Goal: Transaction & Acquisition: Book appointment/travel/reservation

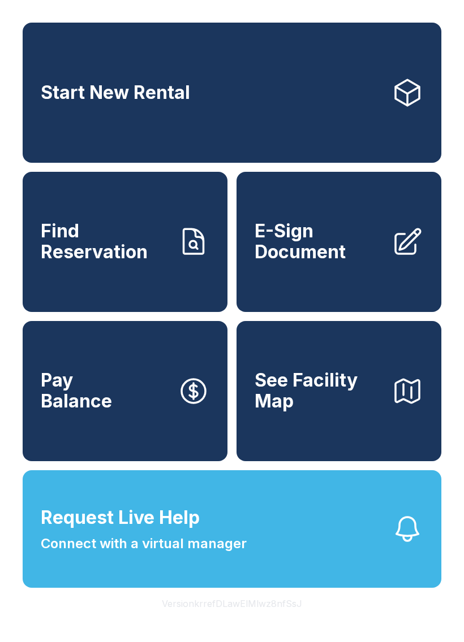
click at [335, 98] on link "Start New Rental" at bounding box center [232, 93] width 418 height 140
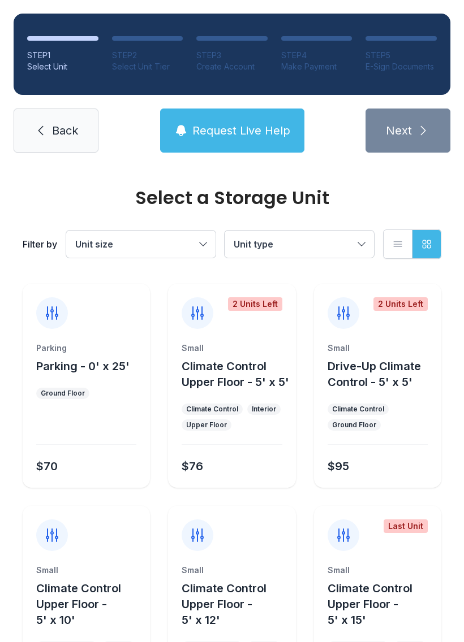
click at [358, 245] on button "Unit type" at bounding box center [298, 244] width 149 height 27
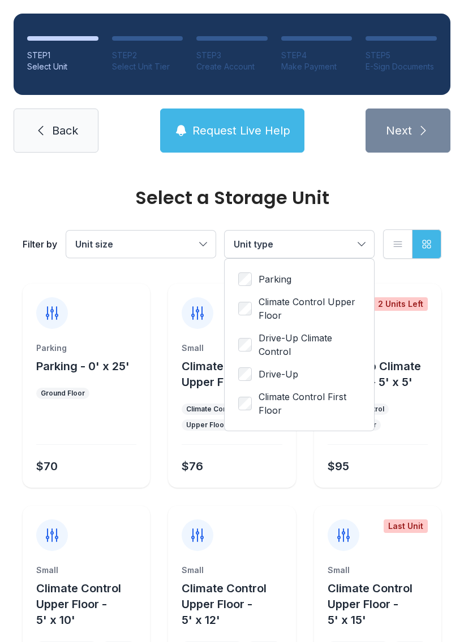
click at [203, 246] on button "Unit size" at bounding box center [140, 244] width 149 height 27
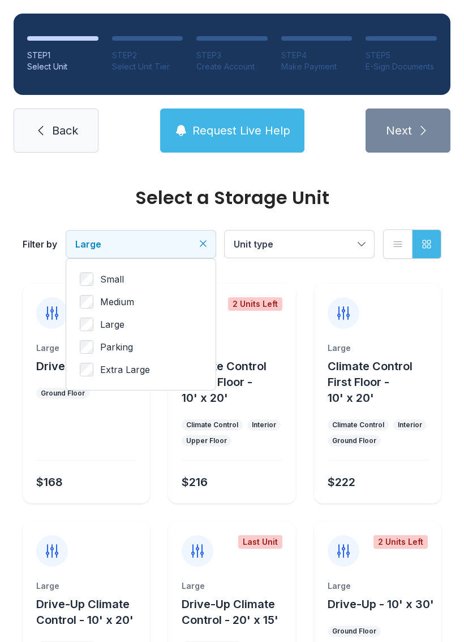
click at [198, 237] on button "Large" at bounding box center [140, 244] width 149 height 27
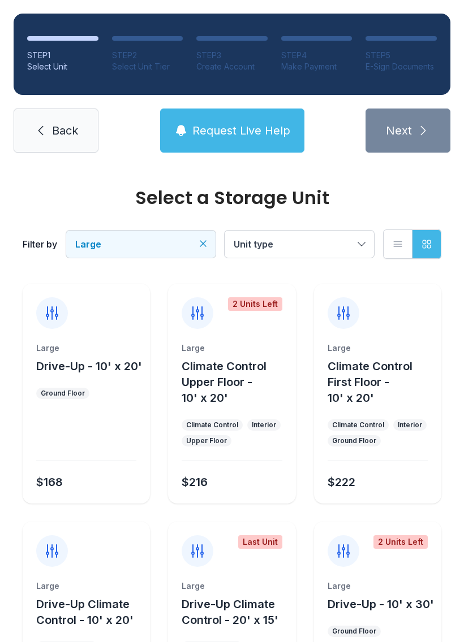
click at [96, 422] on div at bounding box center [86, 437] width 100 height 48
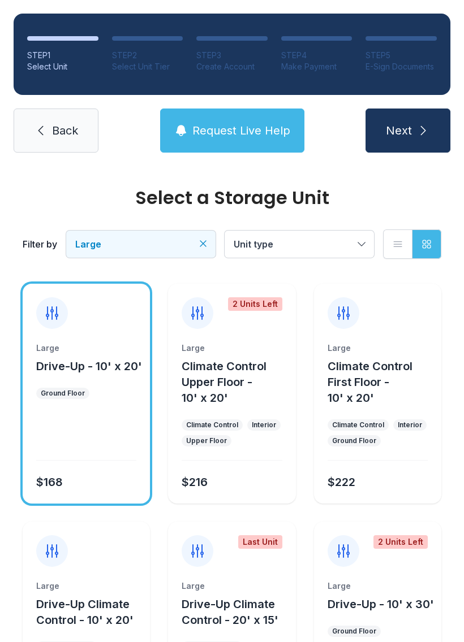
click at [79, 395] on div "Ground Floor" at bounding box center [63, 393] width 44 height 9
click at [63, 315] on div at bounding box center [52, 313] width 32 height 32
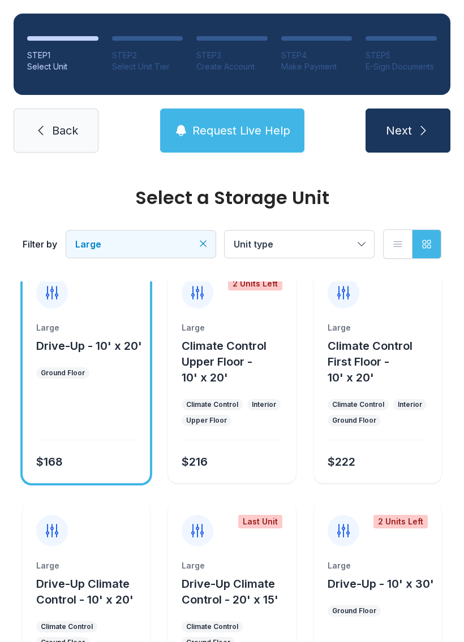
scroll to position [21, 0]
click at [426, 131] on icon "submit" at bounding box center [423, 131] width 14 height 14
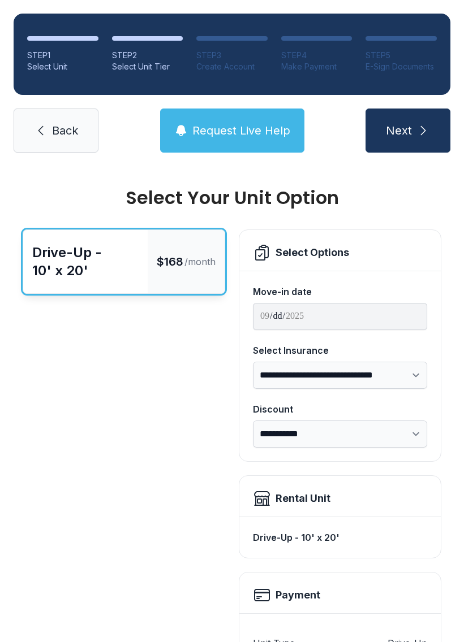
click at [226, 138] on span "Request Live Help" at bounding box center [241, 131] width 98 height 16
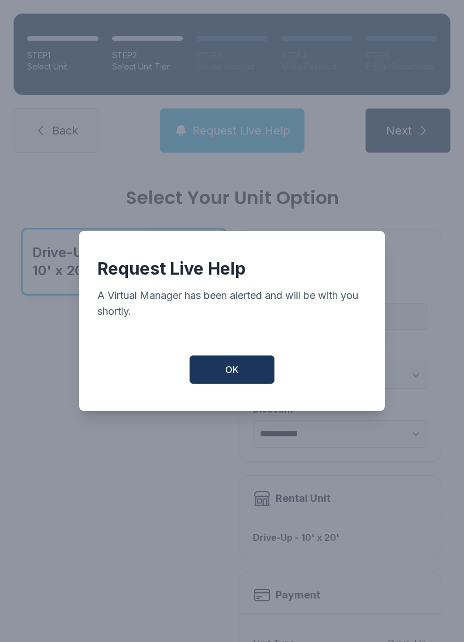
click at [241, 380] on button "OK" at bounding box center [231, 370] width 85 height 28
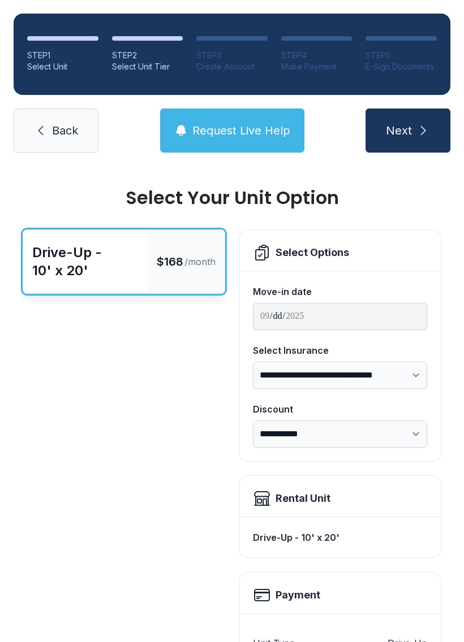
click at [264, 129] on span "Request Live Help" at bounding box center [241, 131] width 98 height 16
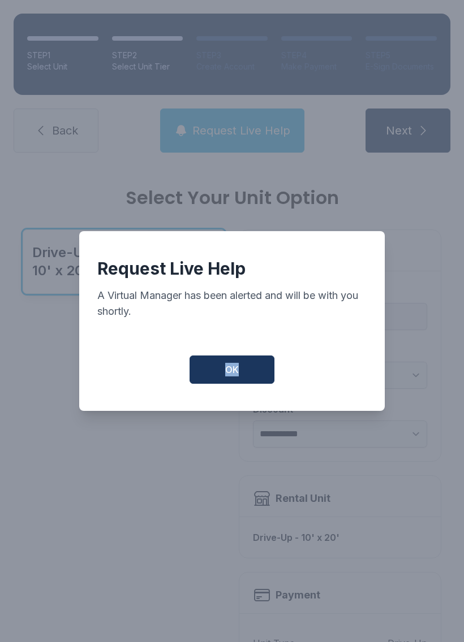
click at [202, 384] on button "OK" at bounding box center [231, 370] width 85 height 28
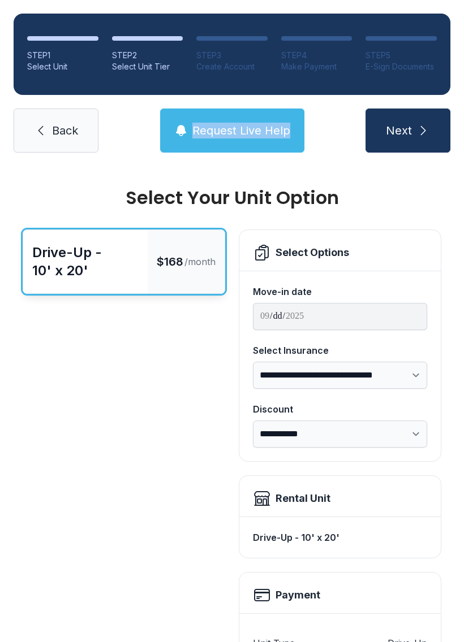
click at [392, 128] on span "Next" at bounding box center [399, 131] width 26 height 16
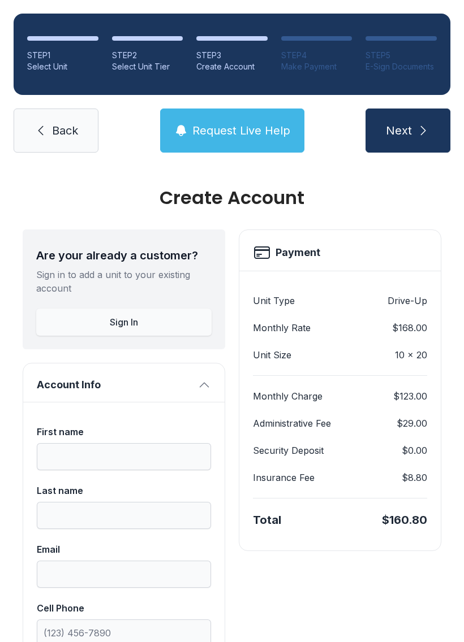
click at [236, 128] on span "Request Live Help" at bounding box center [241, 131] width 98 height 16
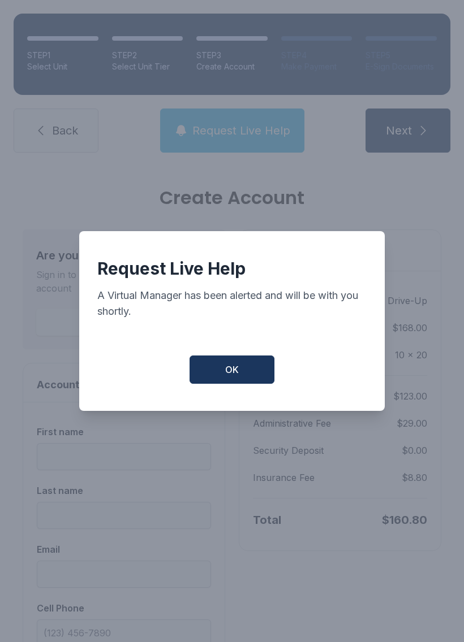
click at [232, 373] on span "OK" at bounding box center [232, 370] width 14 height 14
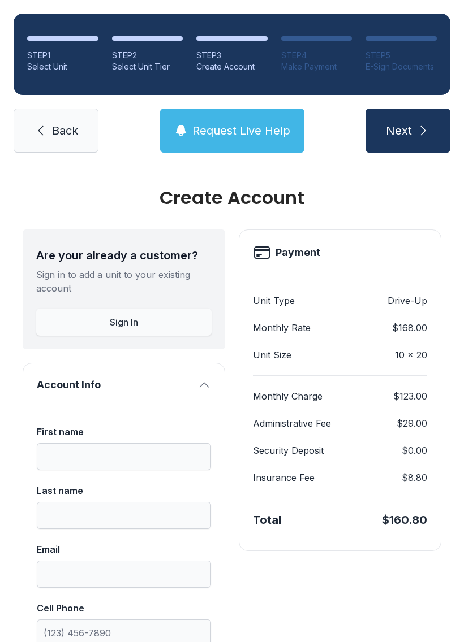
click at [403, 141] on button "Next" at bounding box center [407, 131] width 85 height 44
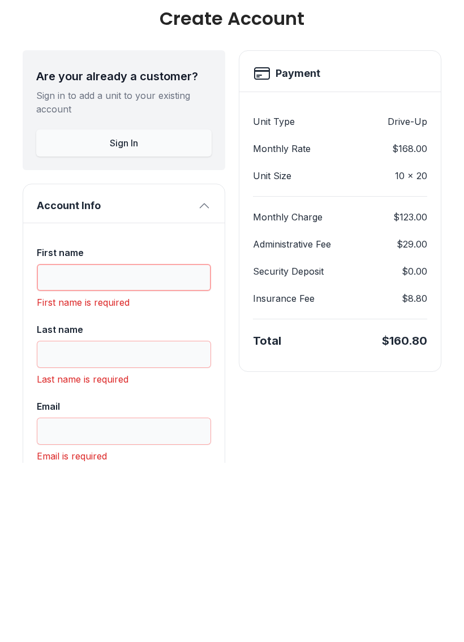
type input "*"
